Goal: Navigation & Orientation: Find specific page/section

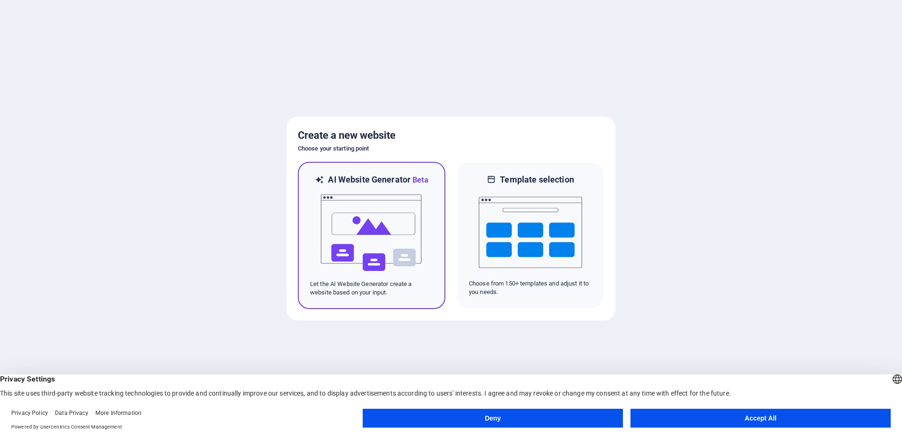
click at [376, 259] on img at bounding box center [371, 233] width 103 height 94
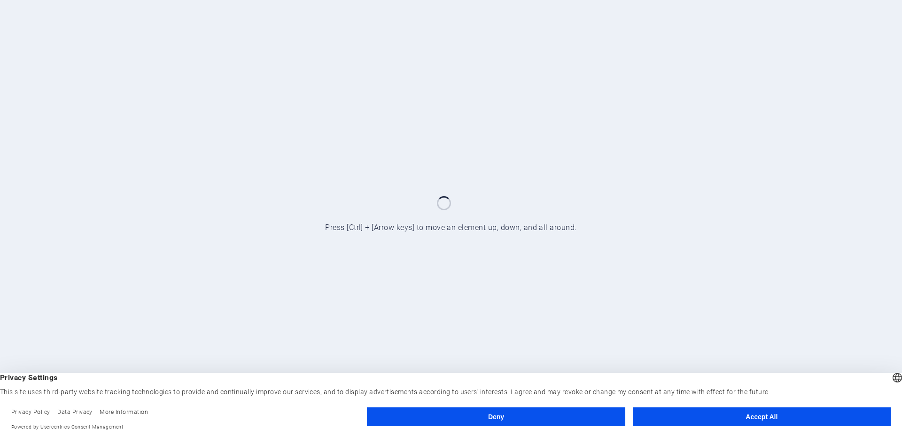
click at [723, 418] on button "Accept All" at bounding box center [762, 416] width 258 height 19
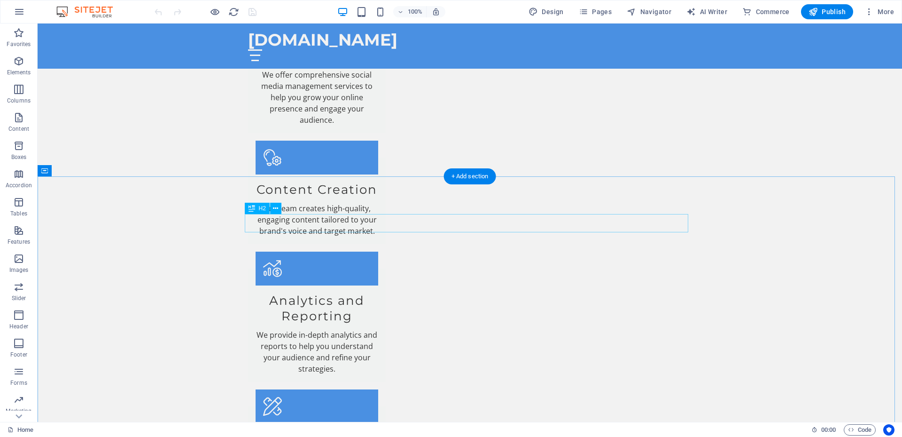
scroll to position [1128, 0]
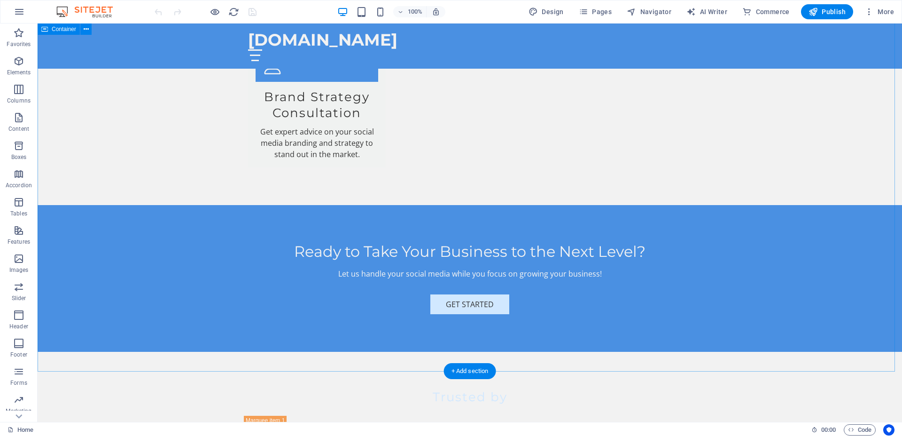
scroll to position [1534, 0]
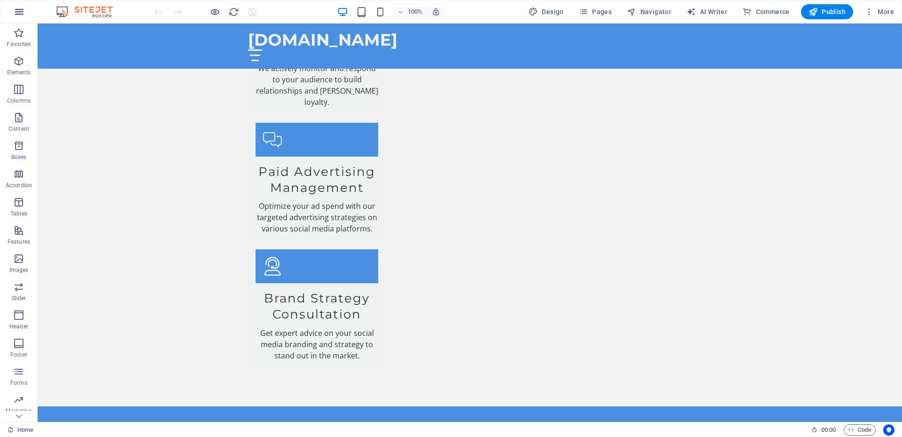
click at [25, 14] on button "button" at bounding box center [19, 11] width 23 height 23
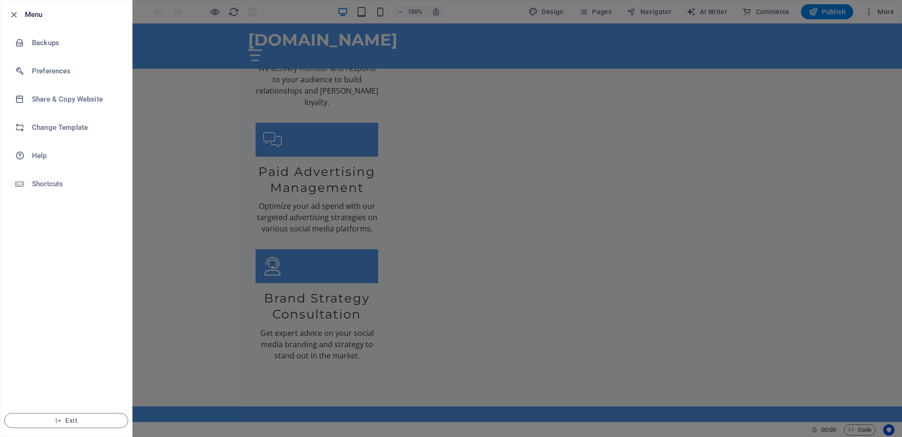
click at [171, 171] on div at bounding box center [451, 218] width 902 height 437
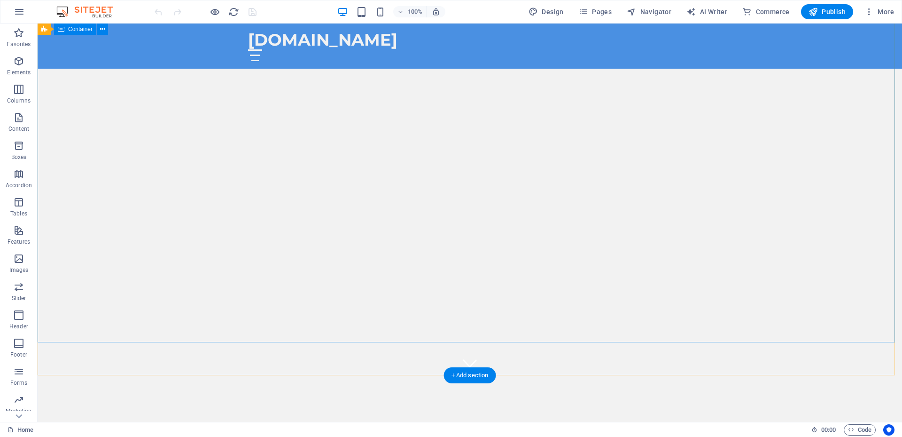
scroll to position [0, 0]
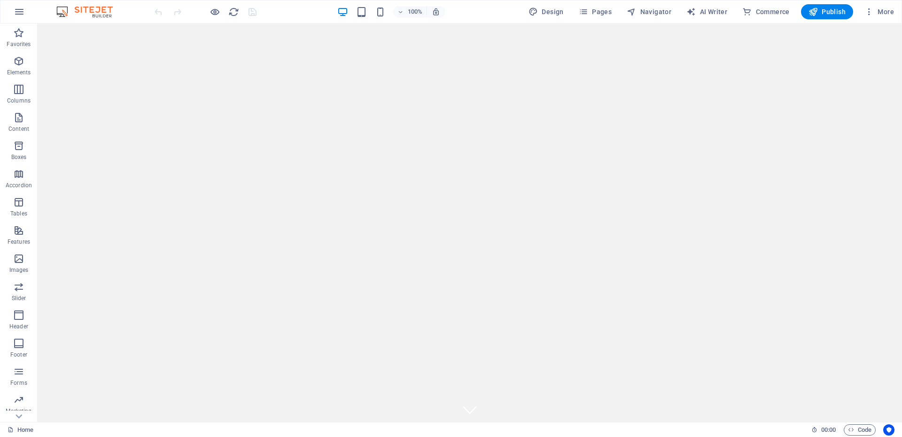
click at [79, 14] on img at bounding box center [89, 11] width 71 height 11
click at [62, 12] on img at bounding box center [89, 11] width 71 height 11
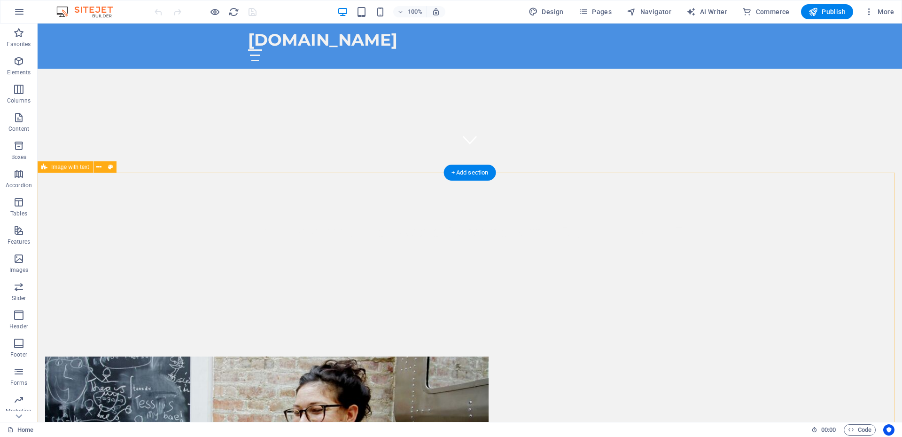
scroll to position [235, 0]
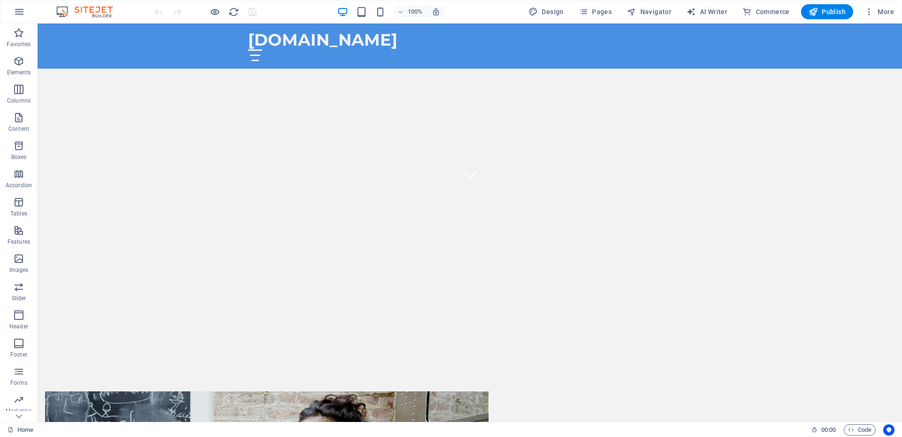
click at [81, 13] on img at bounding box center [89, 11] width 71 height 11
click at [22, 73] on p "Elements" at bounding box center [19, 73] width 24 height 8
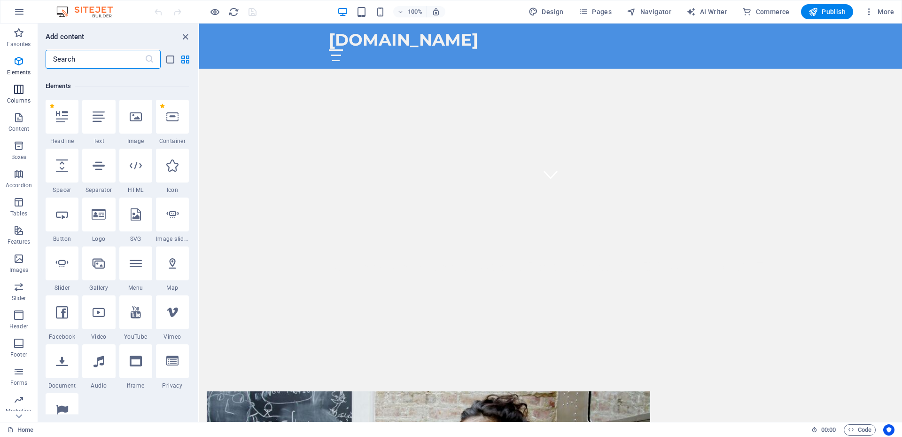
scroll to position [100, 0]
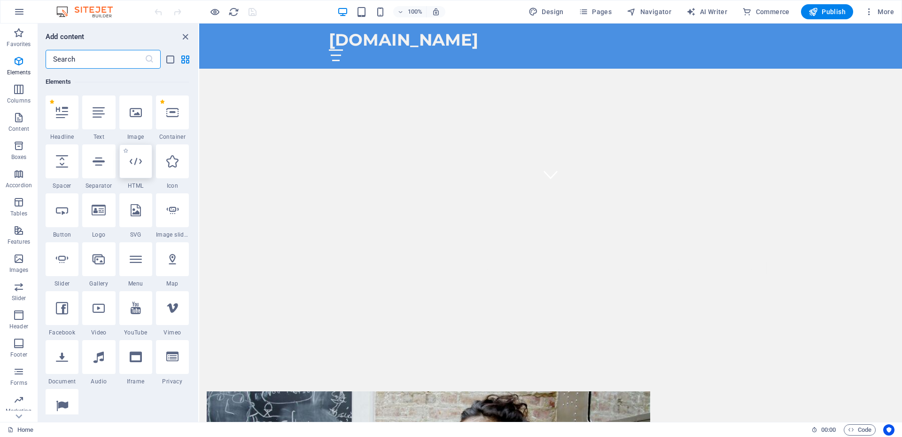
click at [130, 164] on icon at bounding box center [136, 161] width 12 height 12
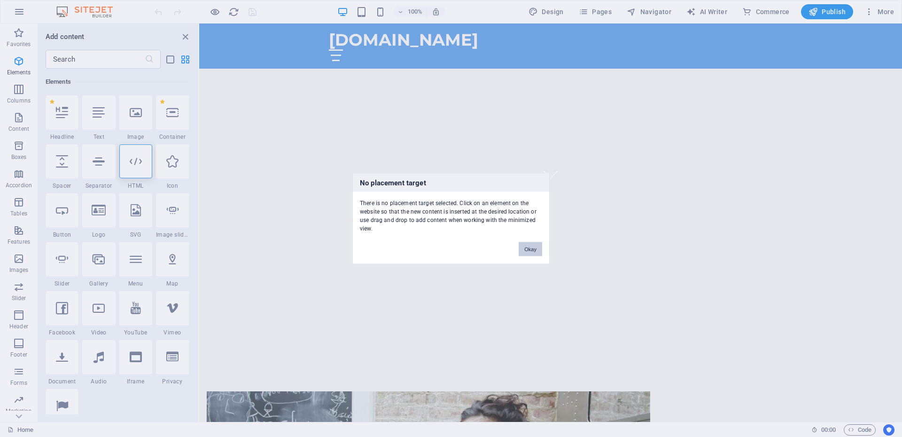
click at [529, 251] on button "Okay" at bounding box center [531, 249] width 24 height 14
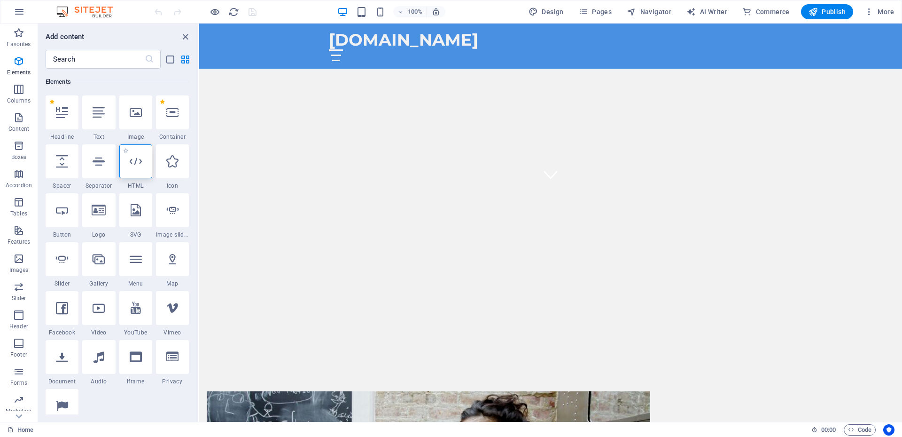
click at [128, 161] on div at bounding box center [135, 161] width 33 height 34
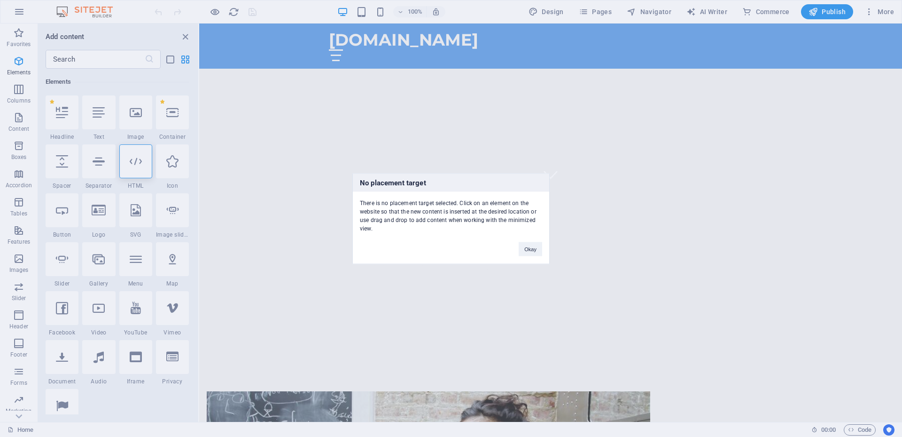
click at [538, 241] on div "Okay" at bounding box center [531, 244] width 38 height 24
click at [536, 251] on button "Okay" at bounding box center [531, 249] width 24 height 14
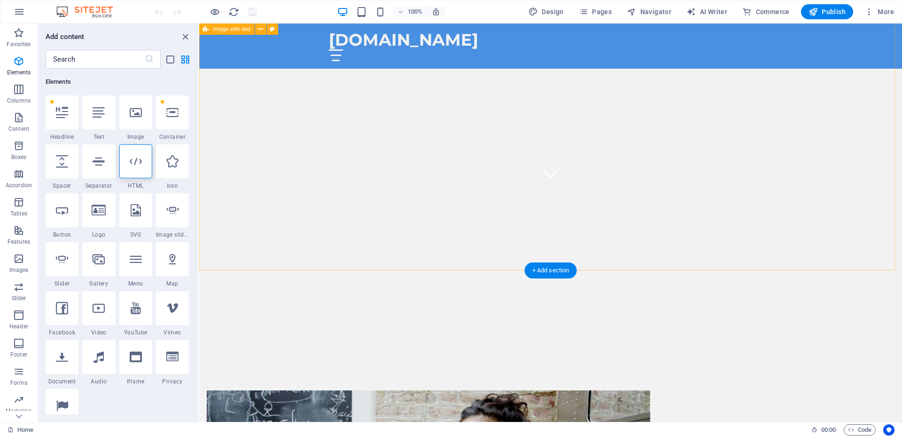
scroll to position [517, 0]
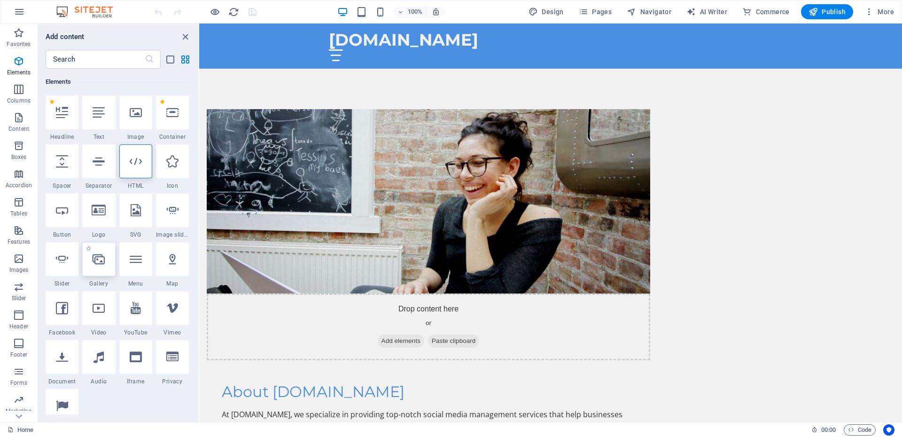
click at [104, 259] on icon at bounding box center [99, 259] width 12 height 12
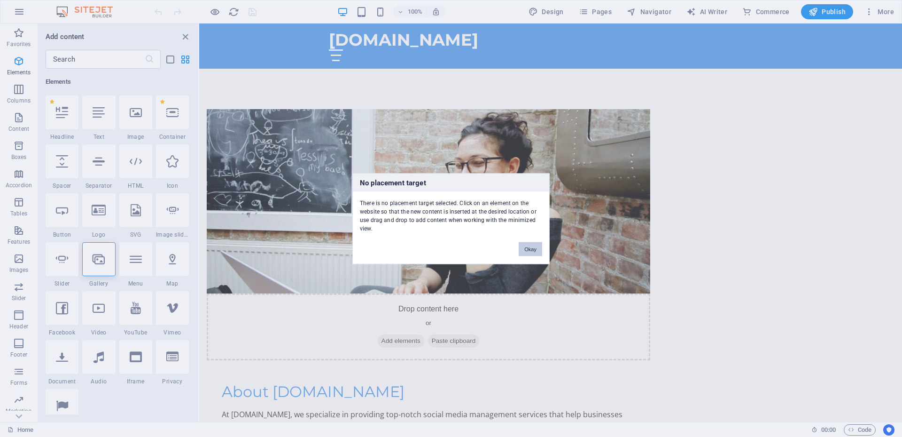
click at [538, 250] on button "Okay" at bounding box center [531, 249] width 24 height 14
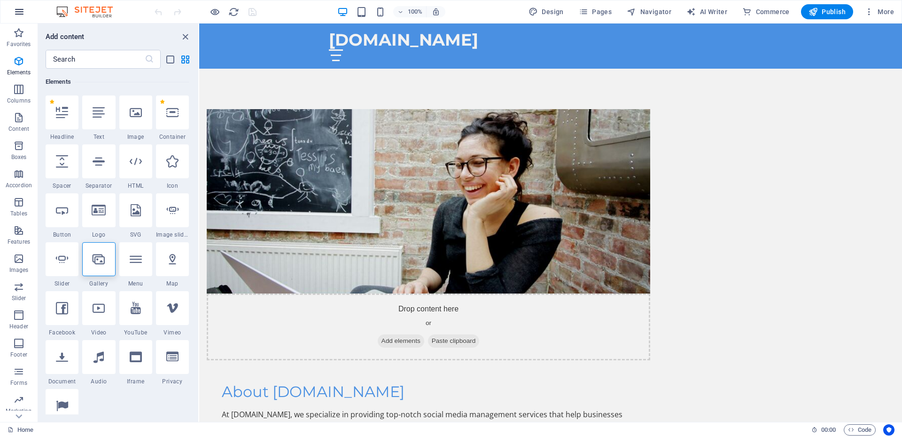
click at [18, 8] on icon "button" at bounding box center [19, 11] width 11 height 11
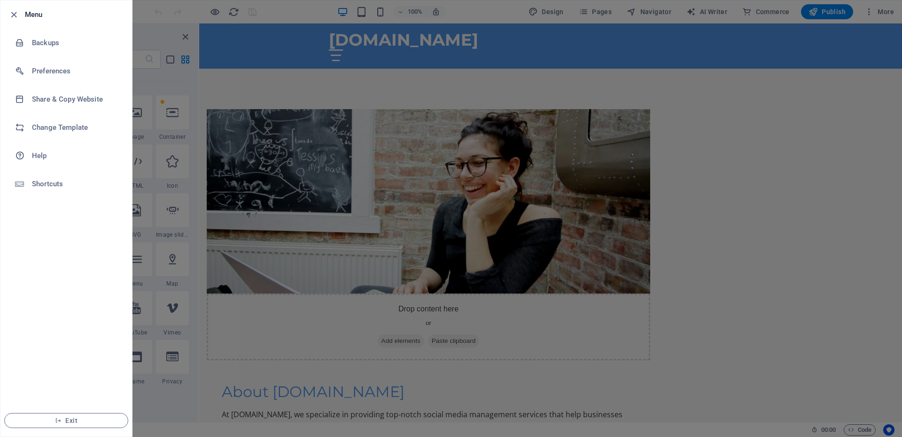
click at [34, 19] on h6 "Menu" at bounding box center [75, 14] width 100 height 11
click at [67, 97] on h6 "Share & Copy Website" at bounding box center [75, 99] width 87 height 11
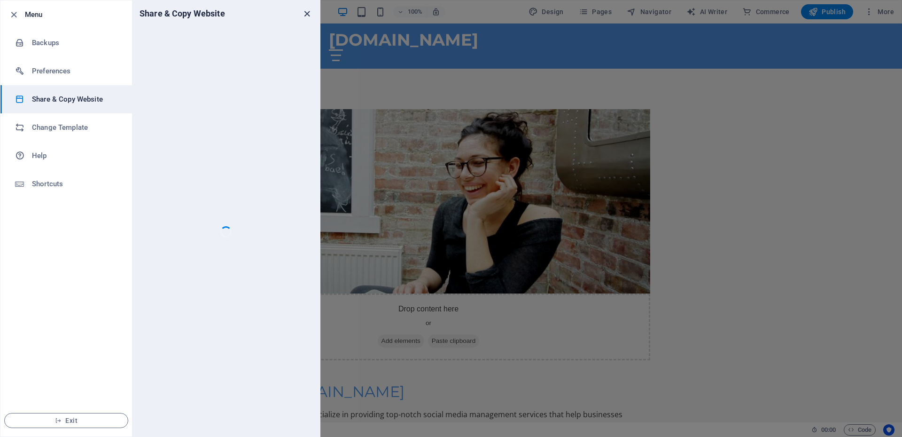
click at [308, 17] on icon "close" at bounding box center [307, 13] width 11 height 11
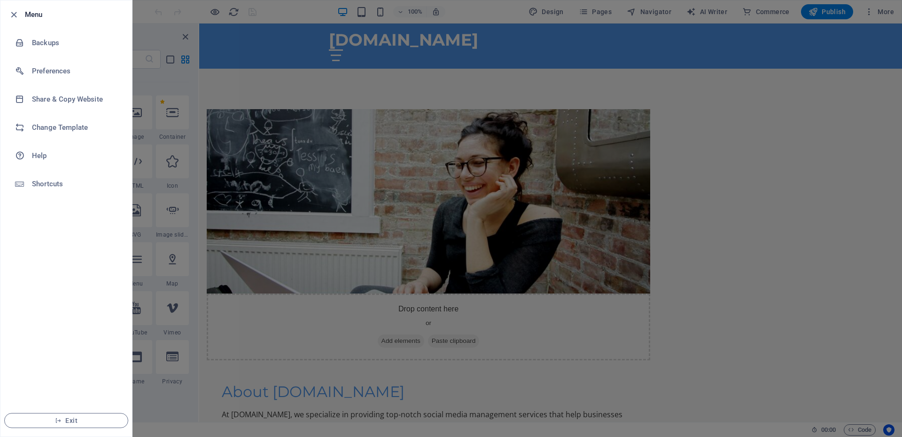
click at [813, 98] on div at bounding box center [451, 218] width 902 height 437
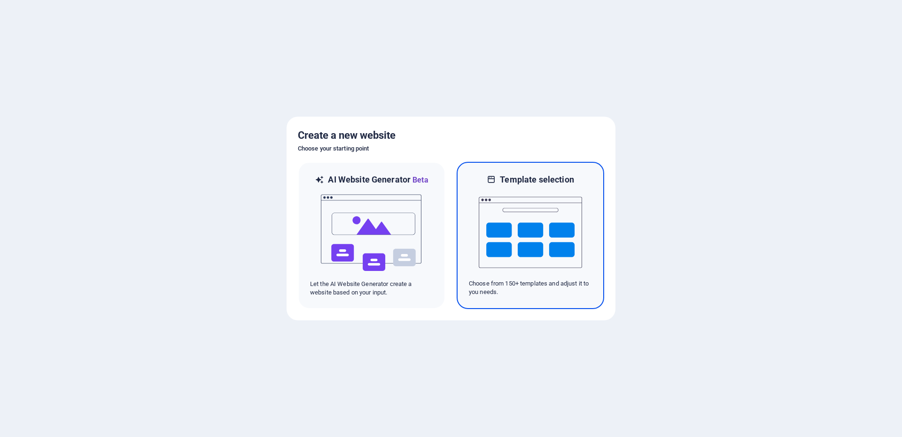
click at [531, 258] on img at bounding box center [530, 232] width 103 height 94
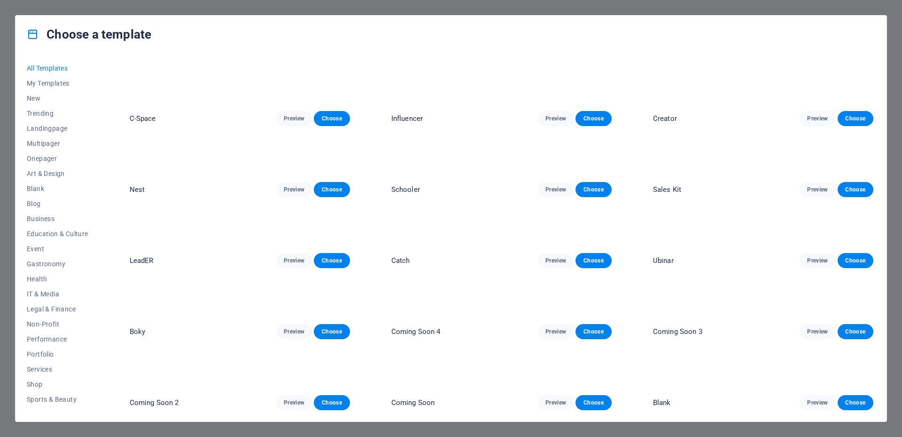
scroll to position [8884, 0]
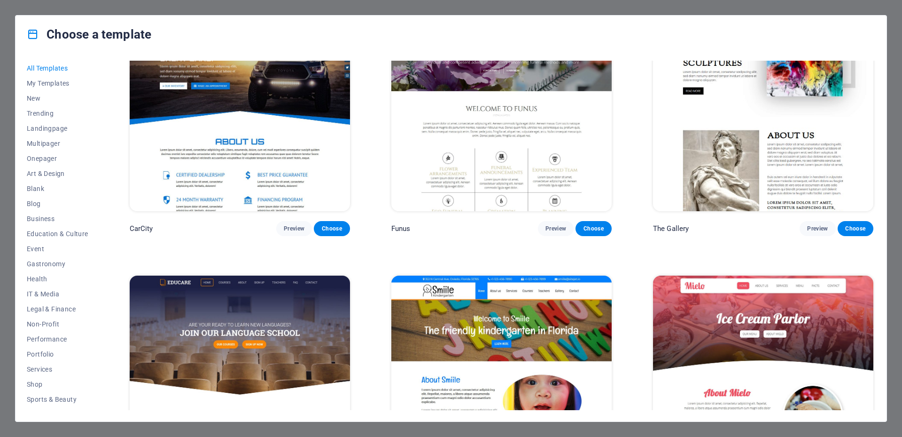
click at [878, 10] on div "Choose a template All Templates My Templates New Trending Landingpage Multipage…" at bounding box center [451, 218] width 902 height 437
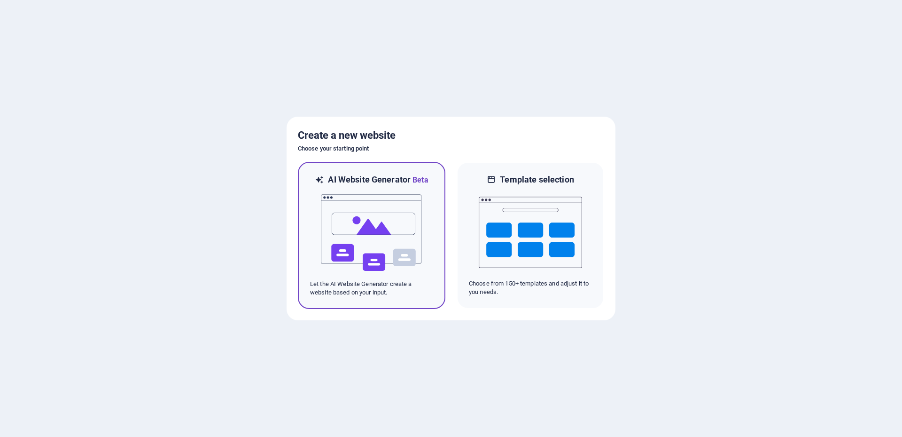
click at [381, 239] on img at bounding box center [371, 233] width 103 height 94
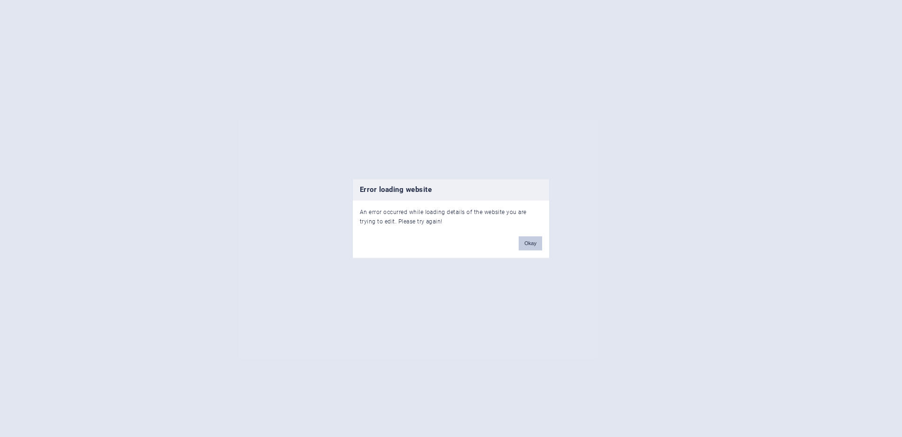
click at [524, 242] on button "Okay" at bounding box center [531, 243] width 24 height 14
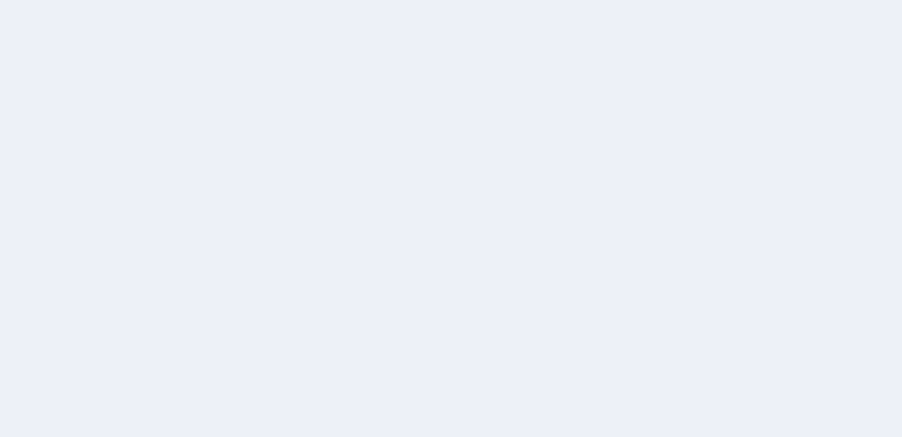
drag, startPoint x: 459, startPoint y: 96, endPoint x: 453, endPoint y: 99, distance: 6.7
